Goal: Task Accomplishment & Management: Manage account settings

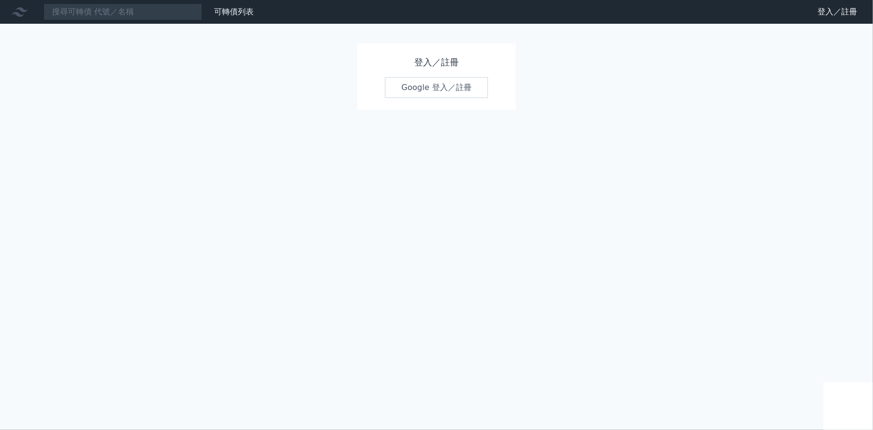
click at [425, 98] on link "Google 登入／註冊" at bounding box center [436, 87] width 103 height 21
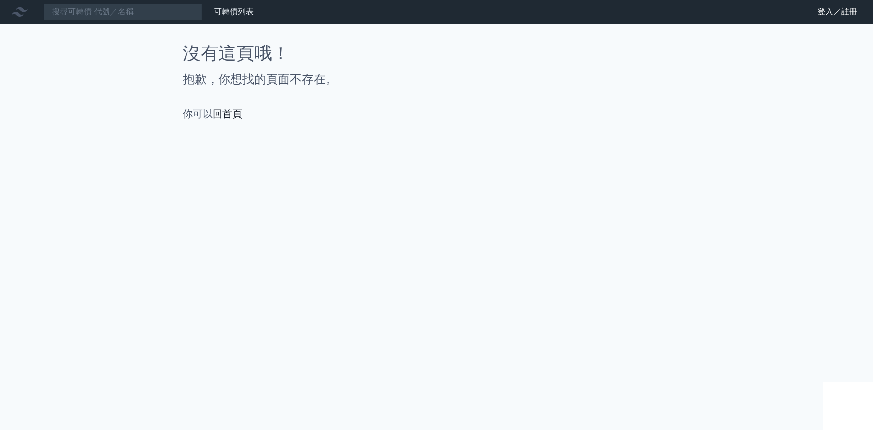
click at [212, 120] on link "回首頁" at bounding box center [227, 114] width 30 height 12
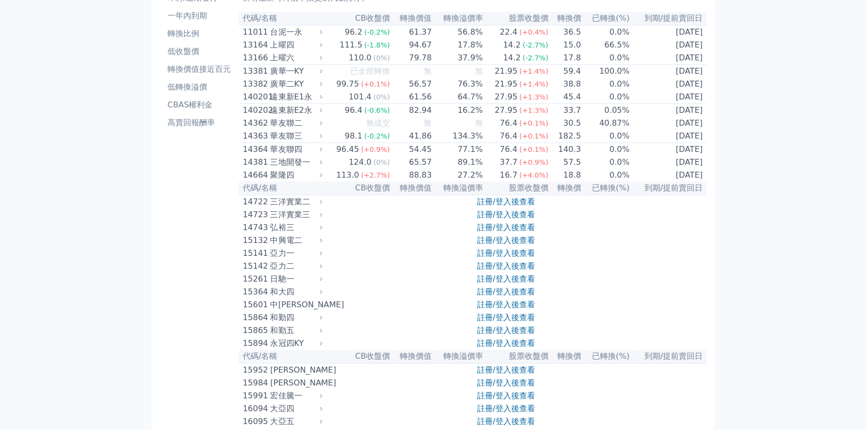
scroll to position [50, 0]
